Goal: Task Accomplishment & Management: Manage account settings

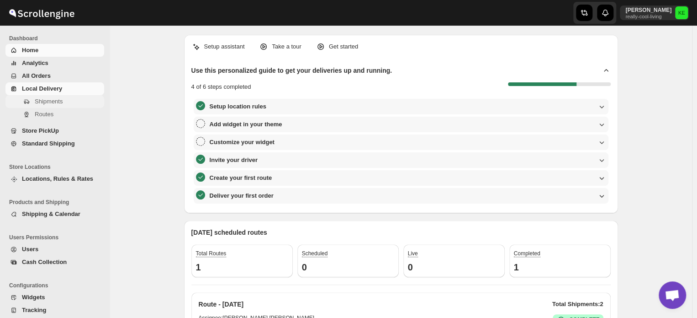
click at [46, 102] on span "Shipments" at bounding box center [49, 101] width 28 height 7
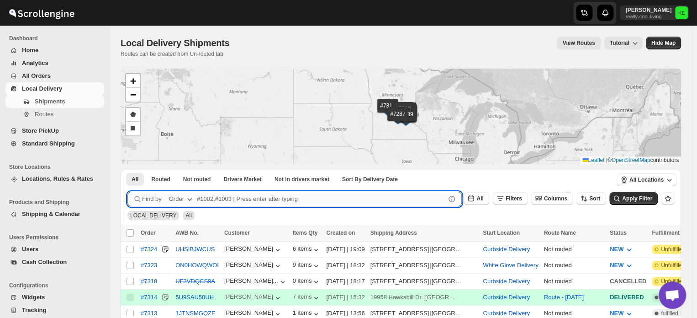
click at [221, 197] on input "text" at bounding box center [321, 198] width 249 height 15
click at [203, 197] on input "text" at bounding box center [321, 198] width 249 height 15
type input "7299,7323"
click at [127, 169] on button "Submit" at bounding box center [140, 174] width 26 height 10
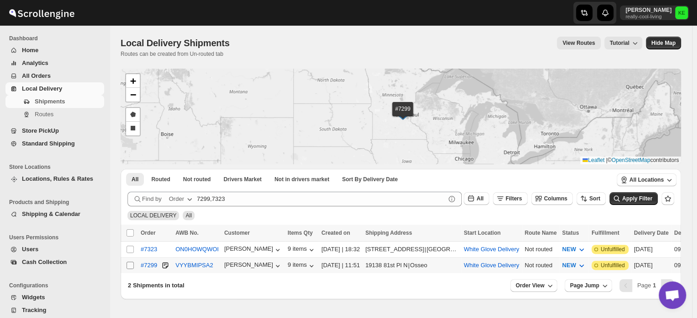
click at [131, 265] on input "Select shipment" at bounding box center [130, 264] width 7 height 7
checkbox input "true"
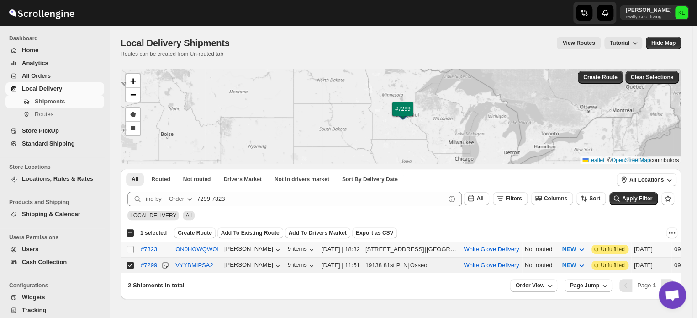
click at [130, 248] on input "Select shipment" at bounding box center [130, 248] width 7 height 7
checkbox input "true"
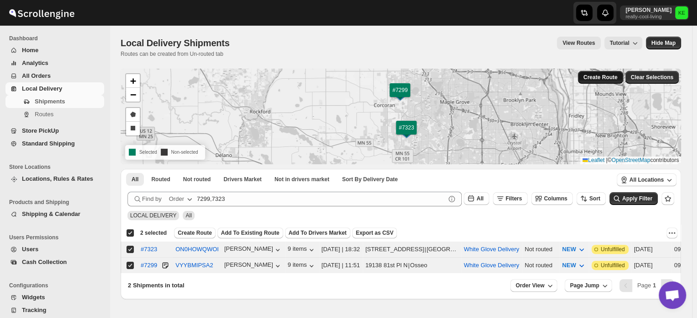
click at [597, 80] on span "Create Route" at bounding box center [600, 77] width 34 height 7
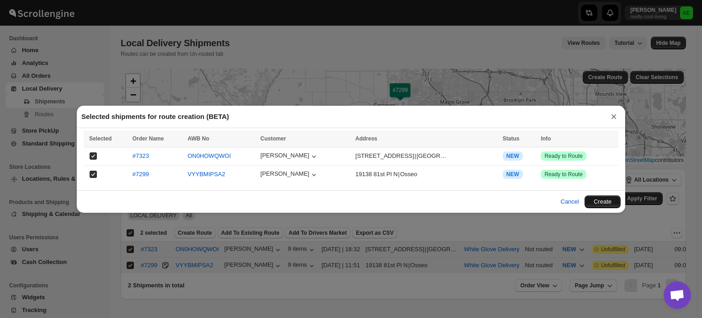
click at [605, 202] on button "Create" at bounding box center [602, 201] width 36 height 13
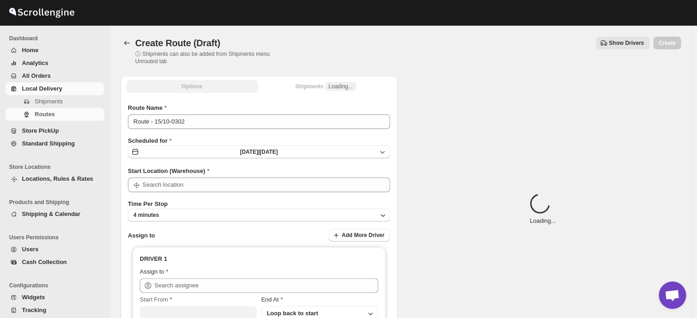
type input "Curbside Delivery"
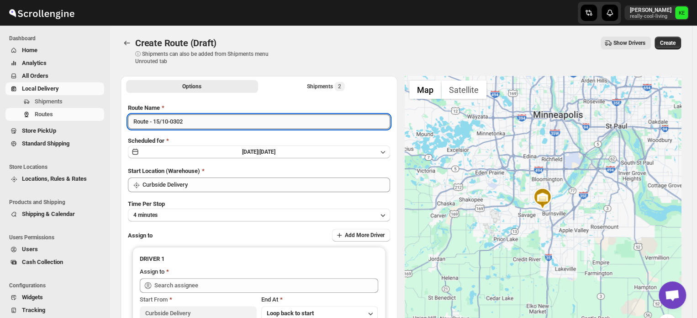
click at [208, 123] on input "Route - 15/10-0302" at bounding box center [259, 121] width 262 height 15
type input "Route - [DATE]"
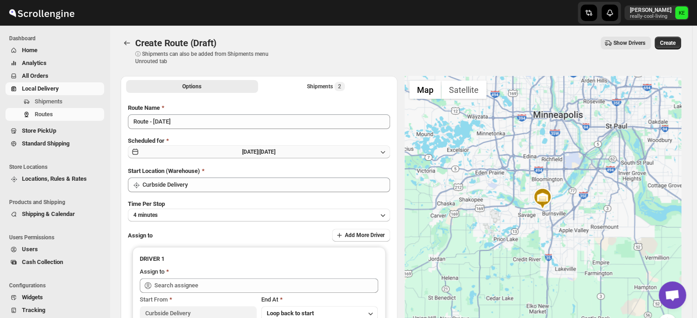
click at [386, 151] on icon "button" at bounding box center [382, 151] width 9 height 9
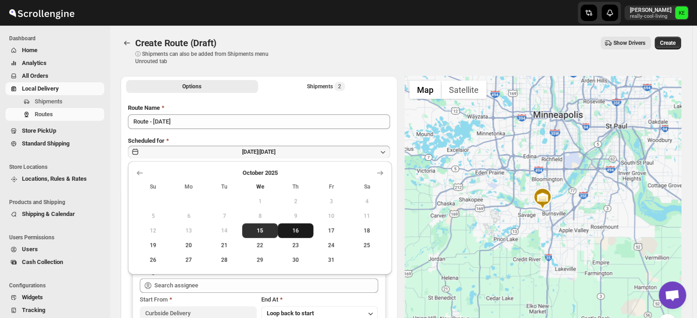
click at [296, 232] on span "16" at bounding box center [295, 230] width 28 height 7
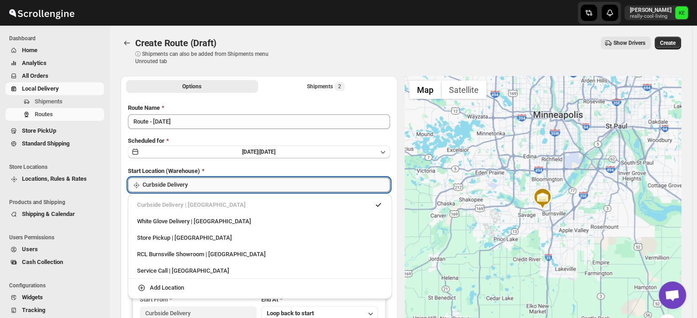
click at [315, 182] on input "Curbside Delivery" at bounding box center [267, 184] width 248 height 15
click at [203, 223] on div "White Glove Delivery | Burnsville" at bounding box center [260, 221] width 246 height 9
type input "White Glove Delivery"
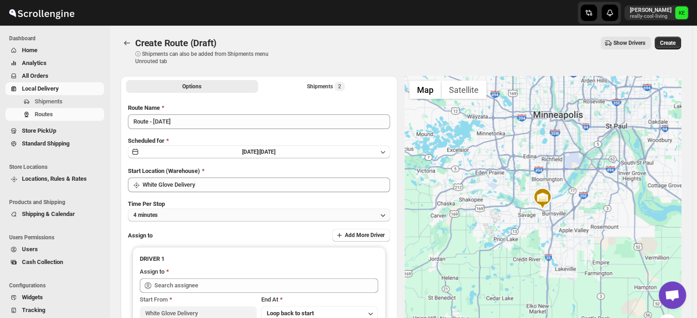
click at [385, 214] on icon "button" at bounding box center [382, 214] width 9 height 9
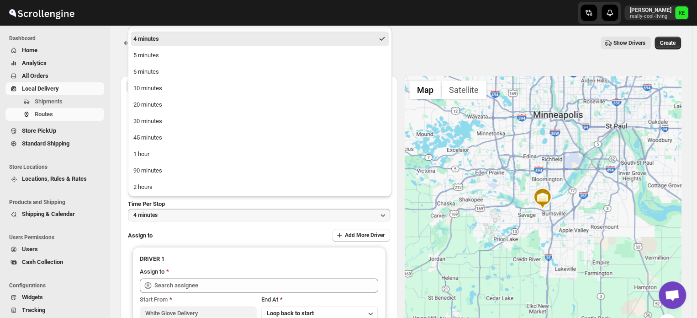
scroll to position [30, 0]
click at [163, 169] on button "90 minutes" at bounding box center [260, 170] width 259 height 15
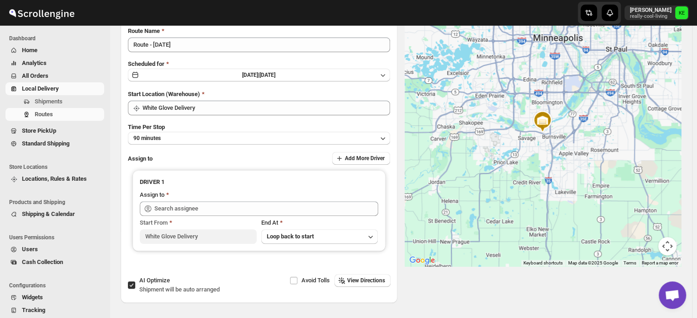
scroll to position [77, 0]
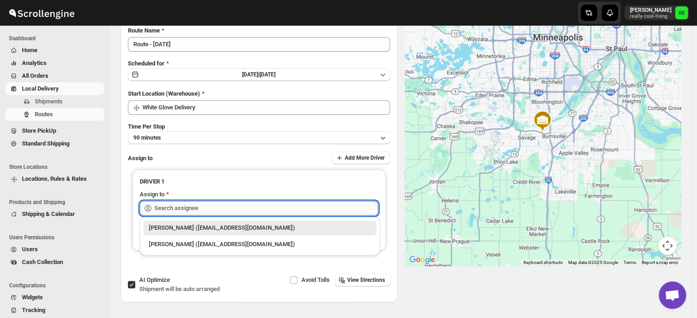
click at [224, 207] on input "text" at bounding box center [266, 208] width 224 height 15
click at [202, 245] on div "Kermit Erickson (kjerickson1971@gmail.com)" at bounding box center [260, 243] width 222 height 9
type input "Kermit Erickson (kjerickson1971@gmail.com)"
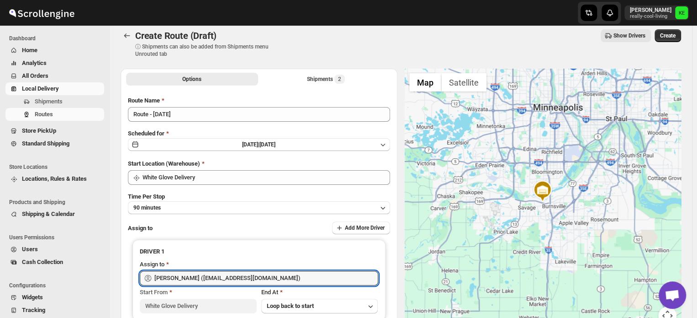
scroll to position [5, 0]
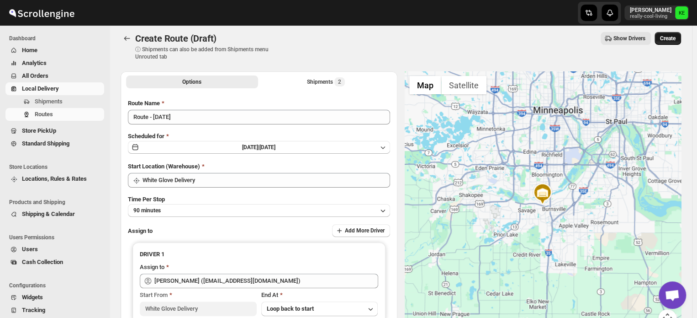
click at [676, 36] on span "Create" at bounding box center [668, 38] width 16 height 7
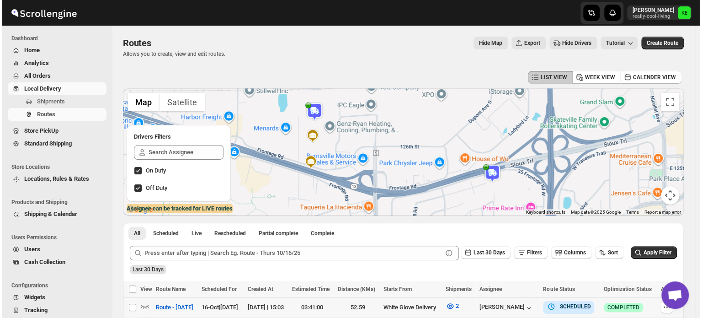
scroll to position [0, 0]
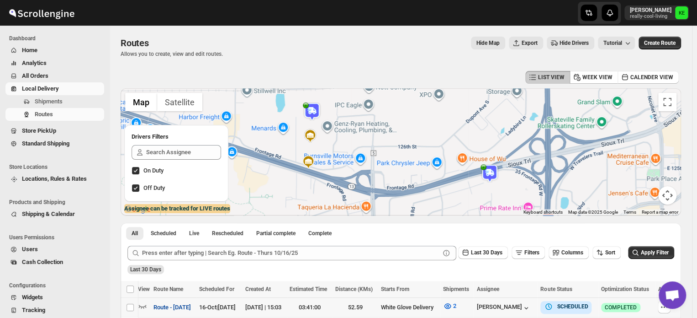
click at [178, 307] on span "Route - [DATE]" at bounding box center [172, 306] width 37 height 9
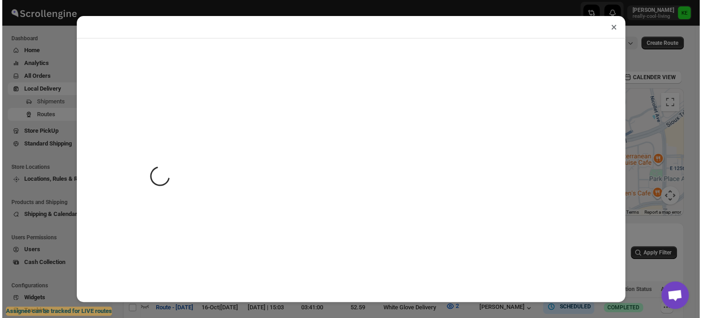
scroll to position [0, 0]
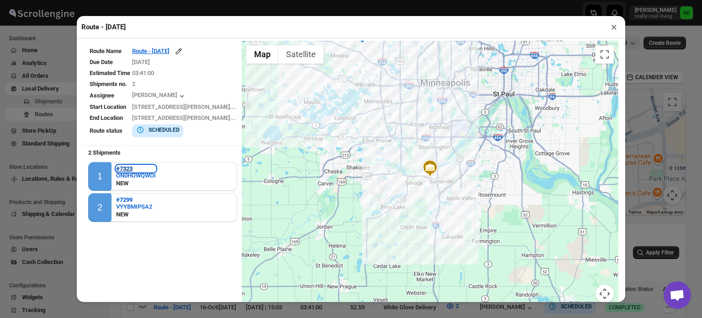
click at [128, 167] on b "#7323" at bounding box center [124, 168] width 16 height 7
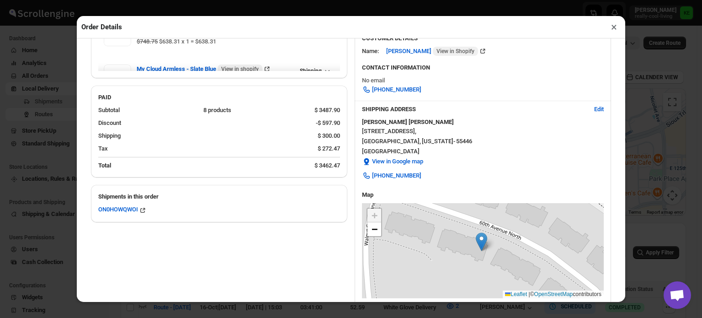
scroll to position [181, 0]
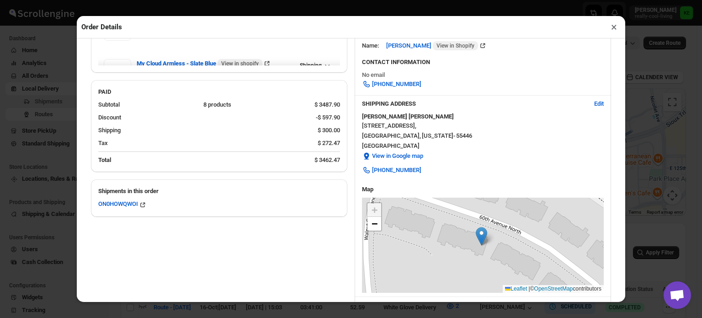
click at [614, 28] on button "×" at bounding box center [613, 27] width 13 height 13
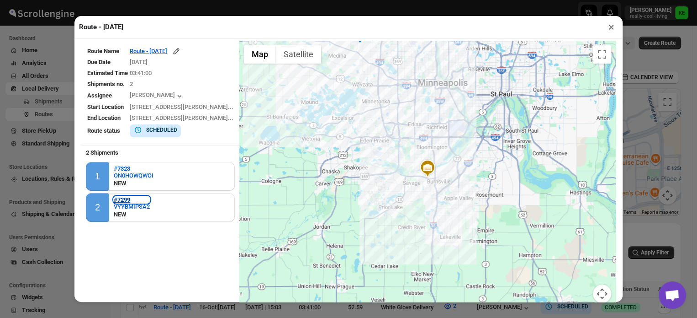
click at [126, 200] on b "#7299" at bounding box center [122, 199] width 16 height 7
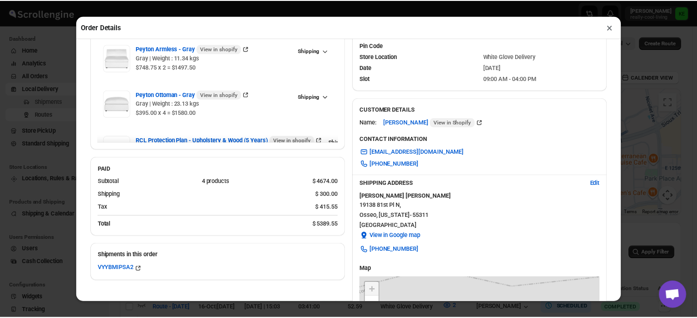
scroll to position [108, 0]
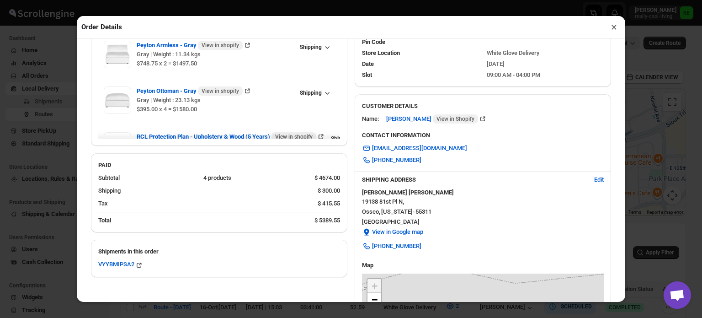
click at [614, 31] on button "×" at bounding box center [613, 27] width 13 height 13
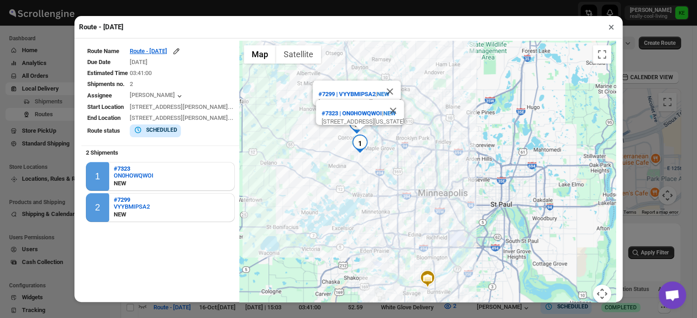
click at [609, 30] on button "×" at bounding box center [611, 27] width 13 height 13
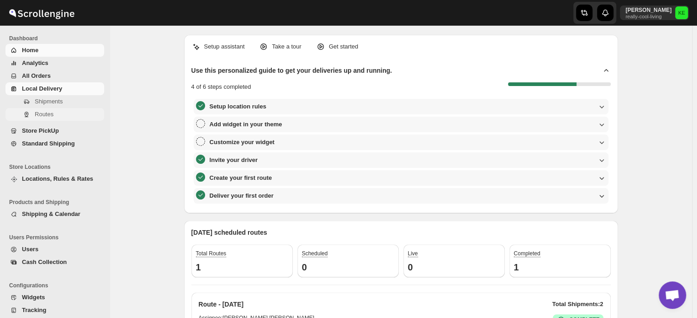
click at [46, 117] on span "Routes" at bounding box center [44, 114] width 19 height 7
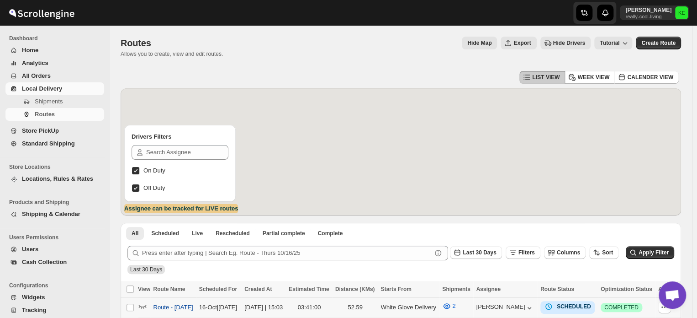
click at [184, 308] on span "Route - [DATE]" at bounding box center [173, 306] width 40 height 9
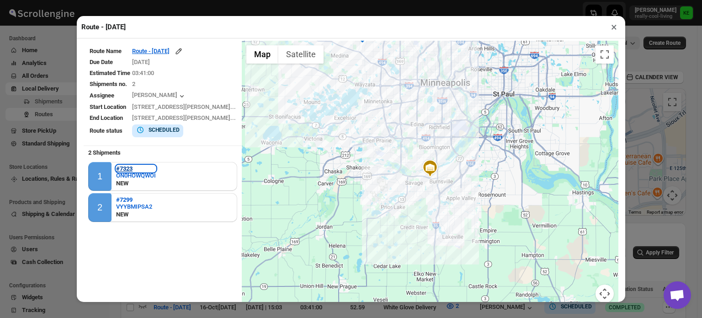
click at [126, 167] on b "#7323" at bounding box center [124, 168] width 16 height 7
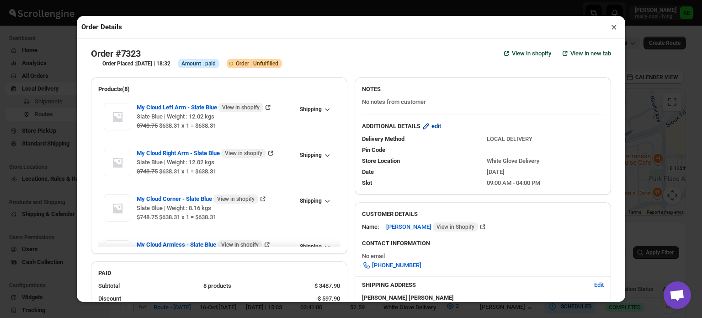
click at [434, 128] on span "edit" at bounding box center [436, 126] width 10 height 9
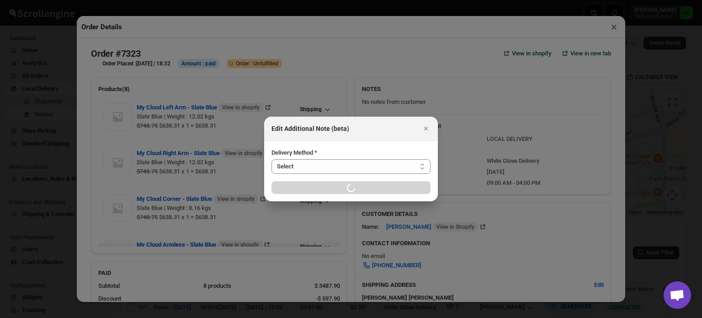
select select "LOCAL_DELIVERY"
select select "LOCATION_BASES"
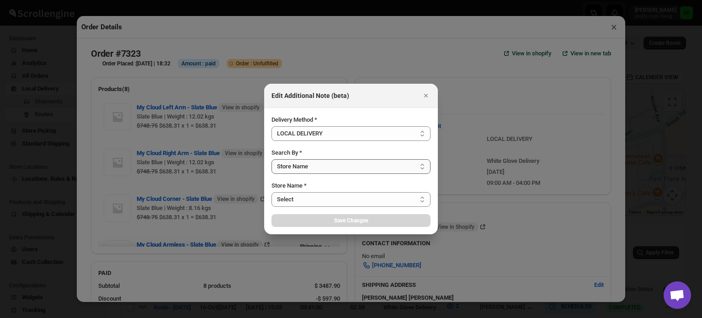
select select "656744df154a64d9bb065b6e"
select select "[DATE]"
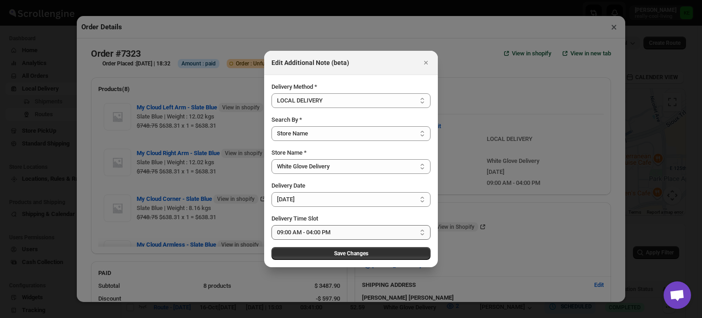
click at [424, 232] on select "Select 09:00 AM - 04:00 PM 09:00 AM - 12:00 PM 10:00 AM - 01:00 PM 11:00 AM - 0…" at bounding box center [350, 232] width 159 height 15
select select "67cf0f8b676fe980bfd59e20"
click at [271, 225] on select "Select 09:00 AM - 04:00 PM 09:00 AM - 12:00 PM 10:00 AM - 01:00 PM 11:00 AM - 0…" at bounding box center [350, 232] width 159 height 15
click at [362, 253] on span "Save Changes" at bounding box center [351, 252] width 34 height 7
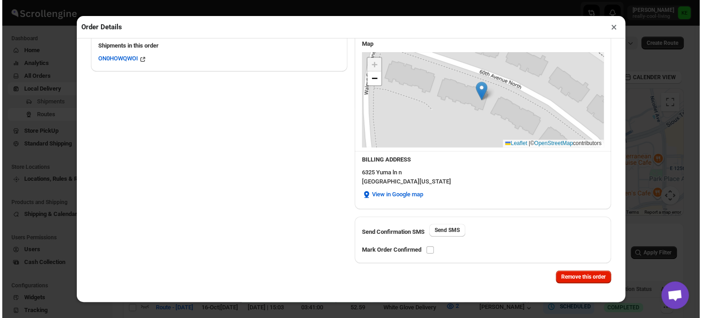
scroll to position [328, 0]
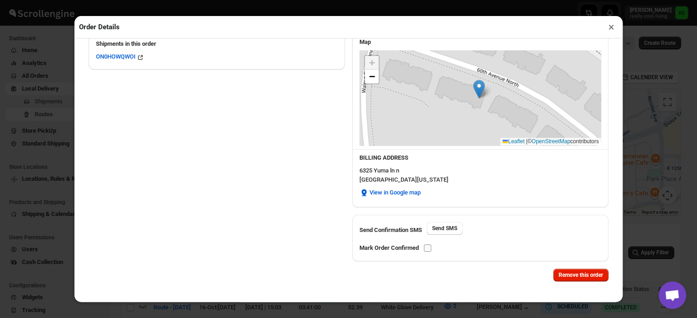
click at [430, 247] on input "checkbox" at bounding box center [427, 247] width 7 height 7
checkbox input "true"
click at [609, 29] on button "×" at bounding box center [611, 27] width 13 height 13
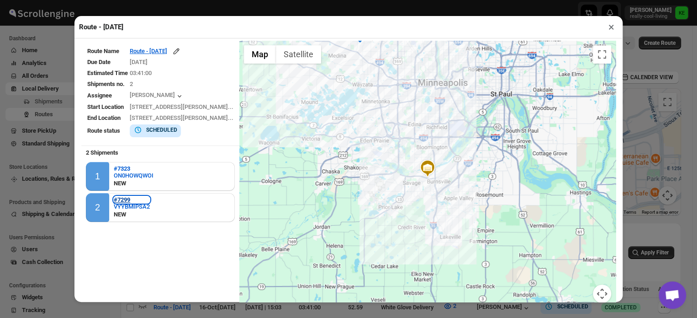
click at [123, 198] on b "#7299" at bounding box center [122, 199] width 16 height 7
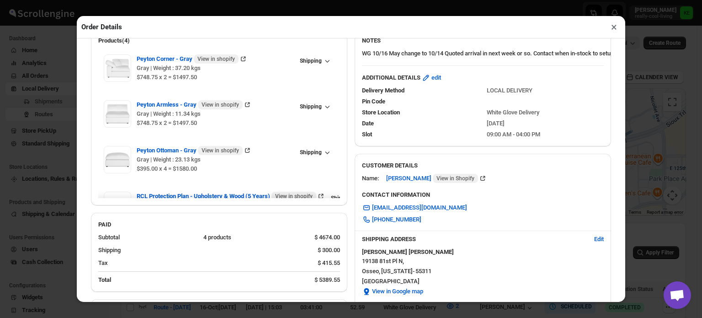
scroll to position [51, 0]
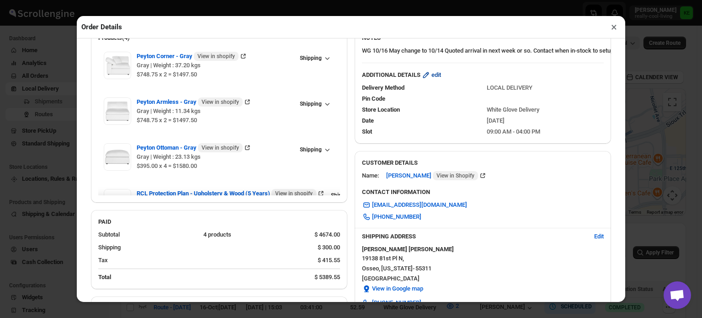
click at [436, 79] on span "edit" at bounding box center [436, 74] width 10 height 9
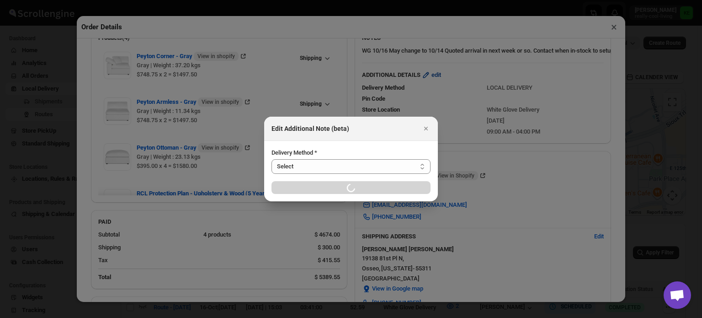
select select "LOCAL_DELIVERY"
select select "LOCATION_BASES"
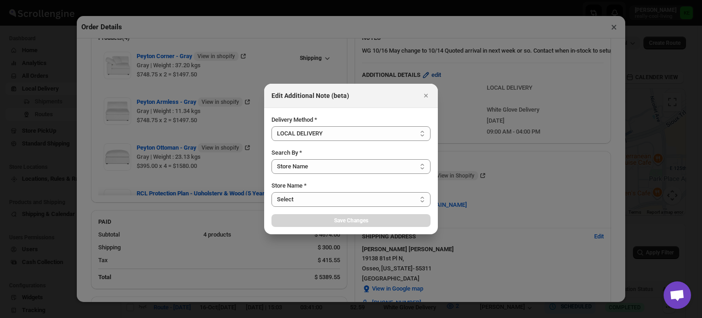
select select "656744df154a64d9bb065b6e"
select select "[DATE]"
select select "673d4285d5db3ec61e81b6f5"
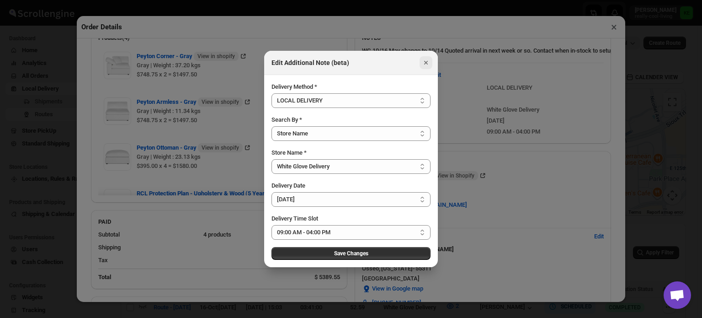
click at [426, 64] on icon "Close" at bounding box center [426, 63] width 4 height 4
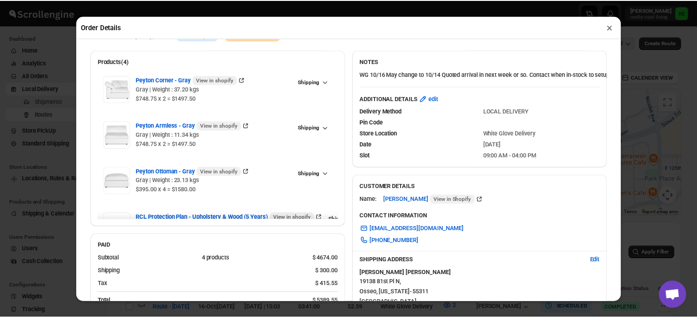
scroll to position [0, 0]
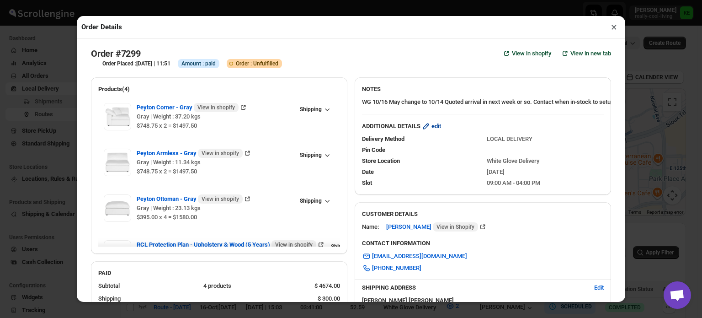
click at [432, 129] on span "edit" at bounding box center [436, 126] width 10 height 9
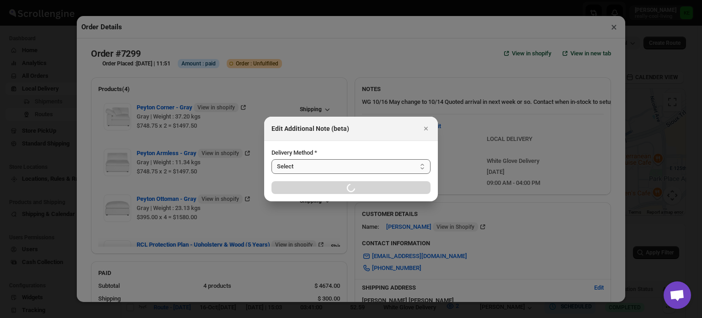
select select "LOCAL_DELIVERY"
select select "LOCATION_BASES"
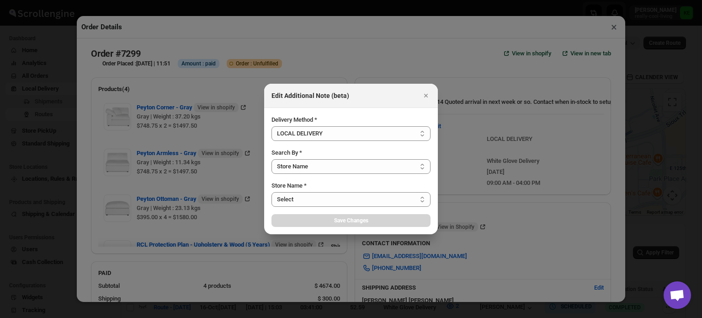
select select "656744df154a64d9bb065b6e"
select select "[DATE]"
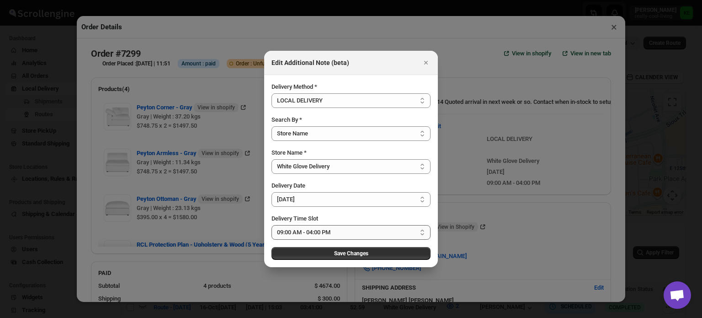
click at [423, 232] on select "Select 09:00 AM - 04:00 PM 09:00 AM - 12:00 PM 10:00 AM - 01:00 PM 11:00 AM - 0…" at bounding box center [350, 232] width 159 height 15
select select "67cf0f8b676fe980bfd59e22"
click at [271, 225] on select "Select 09:00 AM - 04:00 PM 09:00 AM - 12:00 PM 10:00 AM - 01:00 PM 11:00 AM - 0…" at bounding box center [350, 232] width 159 height 15
click at [350, 253] on span "Save Changes" at bounding box center [351, 252] width 34 height 7
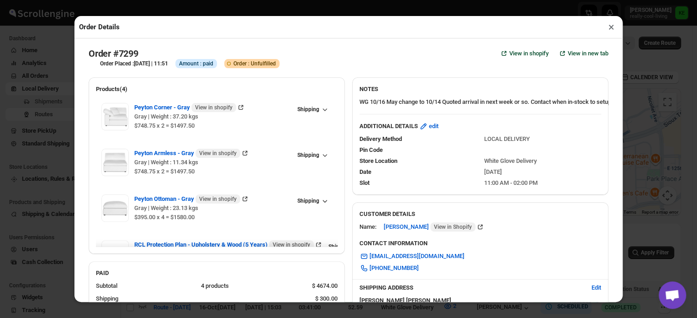
click at [611, 29] on button "×" at bounding box center [611, 27] width 13 height 13
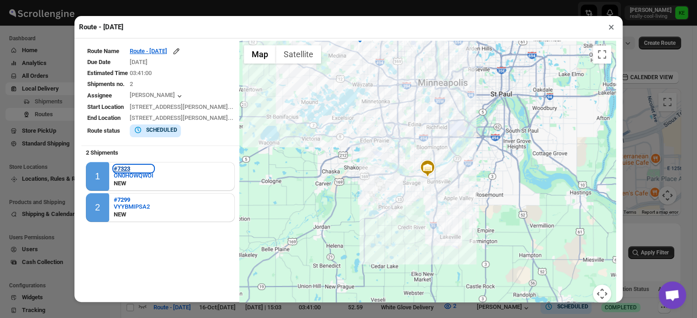
click at [125, 168] on b "#7323" at bounding box center [122, 168] width 16 height 7
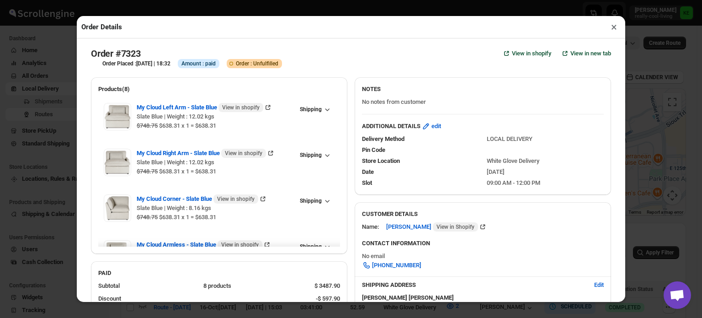
checkbox input "true"
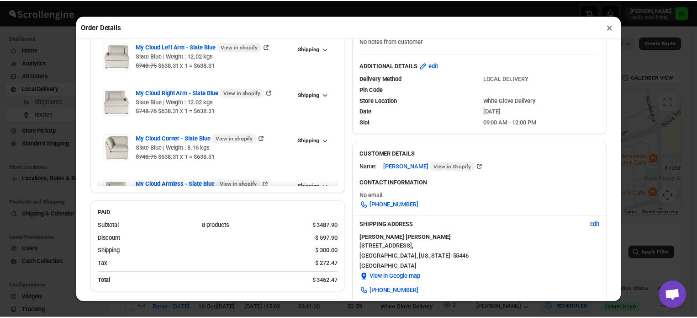
scroll to position [59, 0]
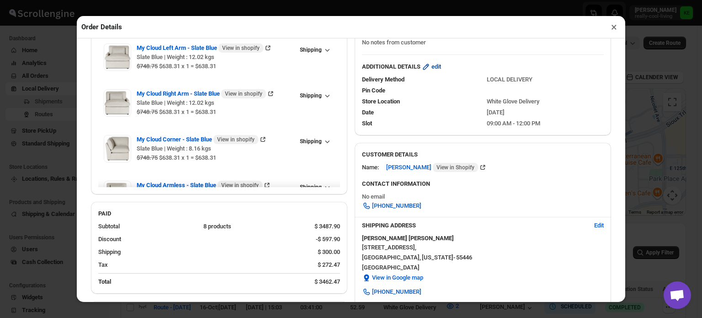
click at [433, 67] on span "edit" at bounding box center [436, 66] width 10 height 9
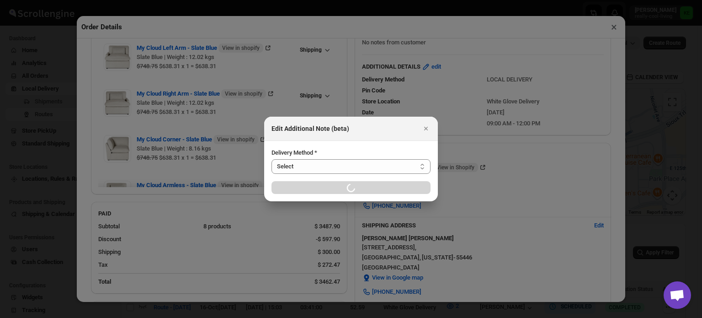
select select "LOCAL_DELIVERY"
select select "LOCATION_BASES"
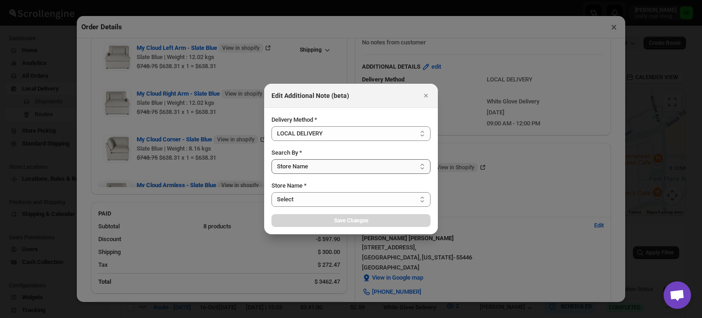
select select "656744df154a64d9bb065b6e"
select select "[DATE]"
select select "67cf0f8b676fe980bfd59e20"
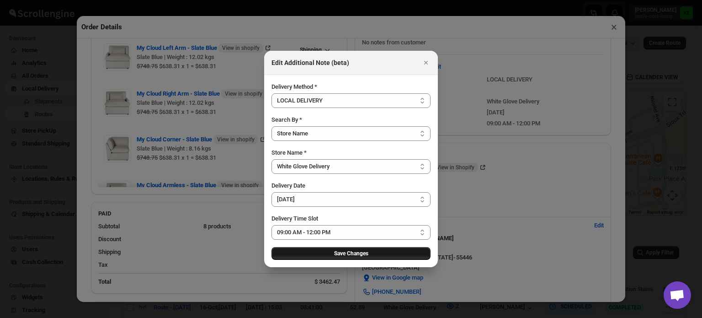
click at [380, 254] on button "Save Changes" at bounding box center [350, 253] width 159 height 13
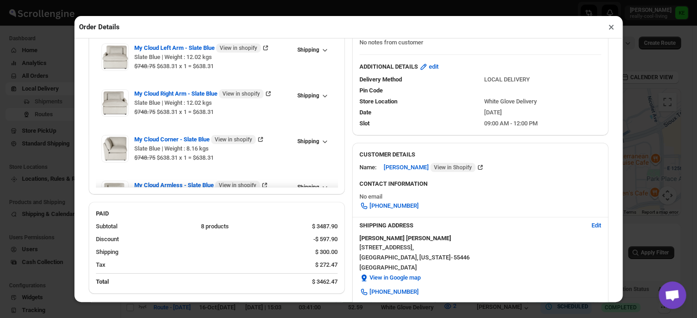
click at [610, 29] on button "×" at bounding box center [611, 27] width 13 height 13
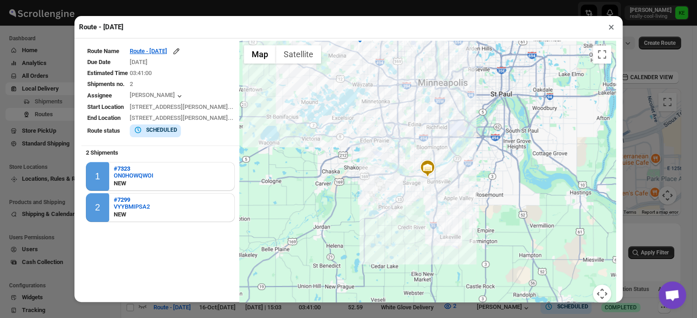
click at [610, 29] on button "×" at bounding box center [611, 27] width 13 height 13
